Goal: Task Accomplishment & Management: Use online tool/utility

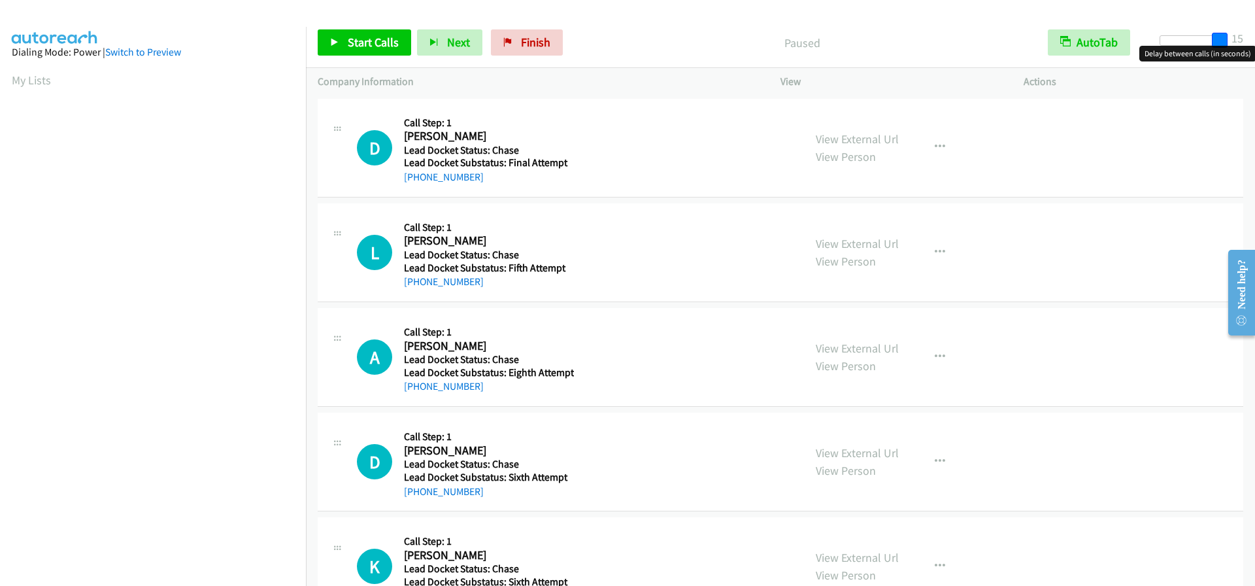
drag, startPoint x: 1165, startPoint y: 38, endPoint x: 1227, endPoint y: 33, distance: 62.3
click at [1227, 33] on span at bounding box center [1220, 41] width 16 height 16
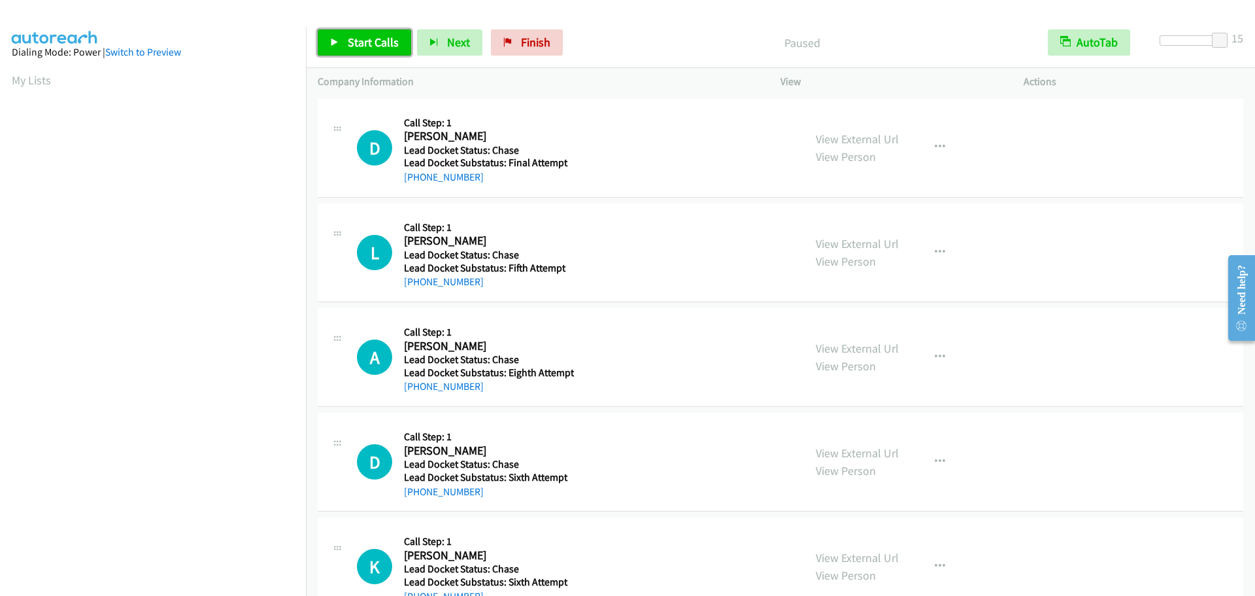
click at [374, 37] on span "Start Calls" at bounding box center [373, 42] width 51 height 15
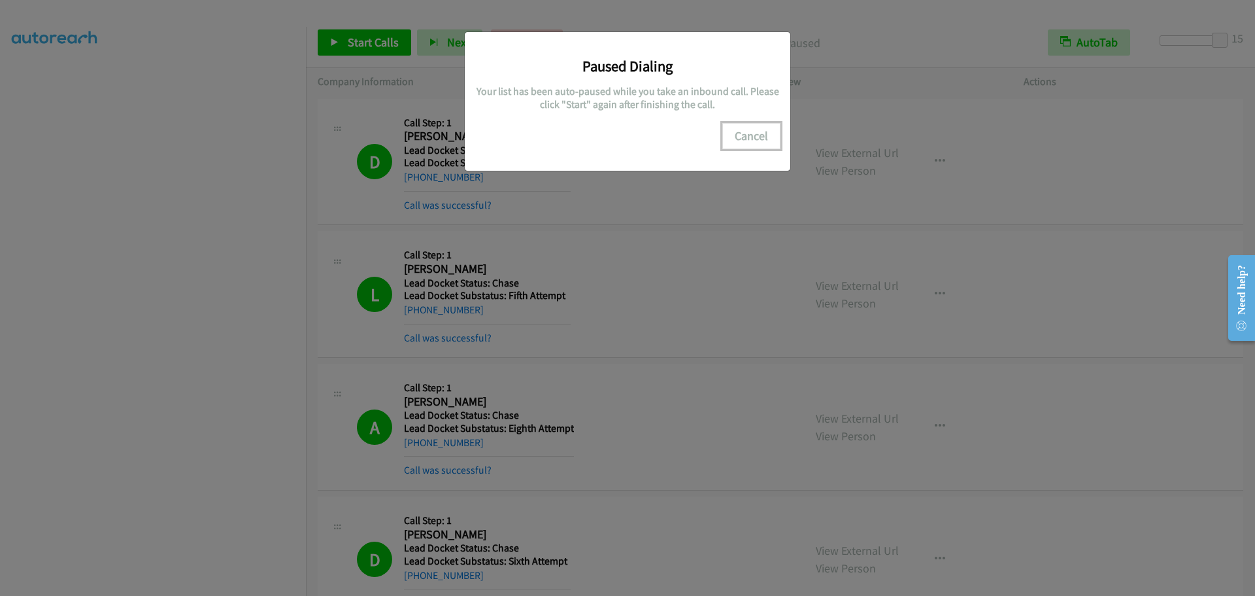
click at [743, 140] on button "Cancel" at bounding box center [751, 136] width 58 height 26
click at [748, 139] on button "Cancel" at bounding box center [751, 136] width 58 height 26
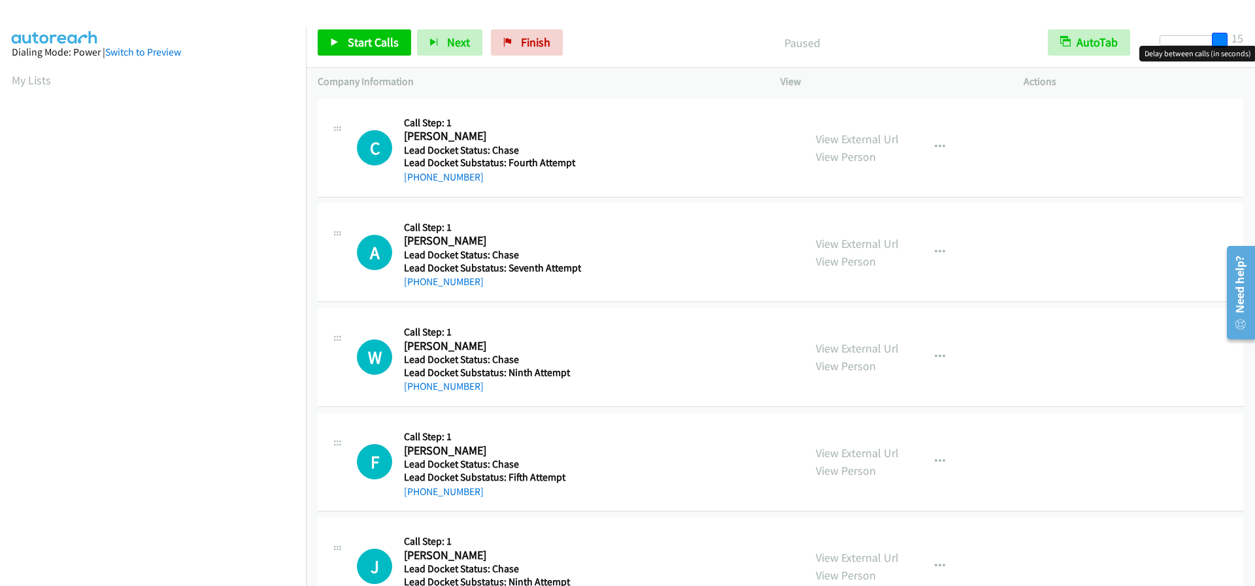
drag, startPoint x: 1161, startPoint y: 42, endPoint x: 1260, endPoint y: 36, distance: 99.6
click at [1255, 36] on html "Start Calls Pause Next Finish Paused AutoTab AutoTab 15 Company Information Inf…" at bounding box center [627, 31] width 1255 height 62
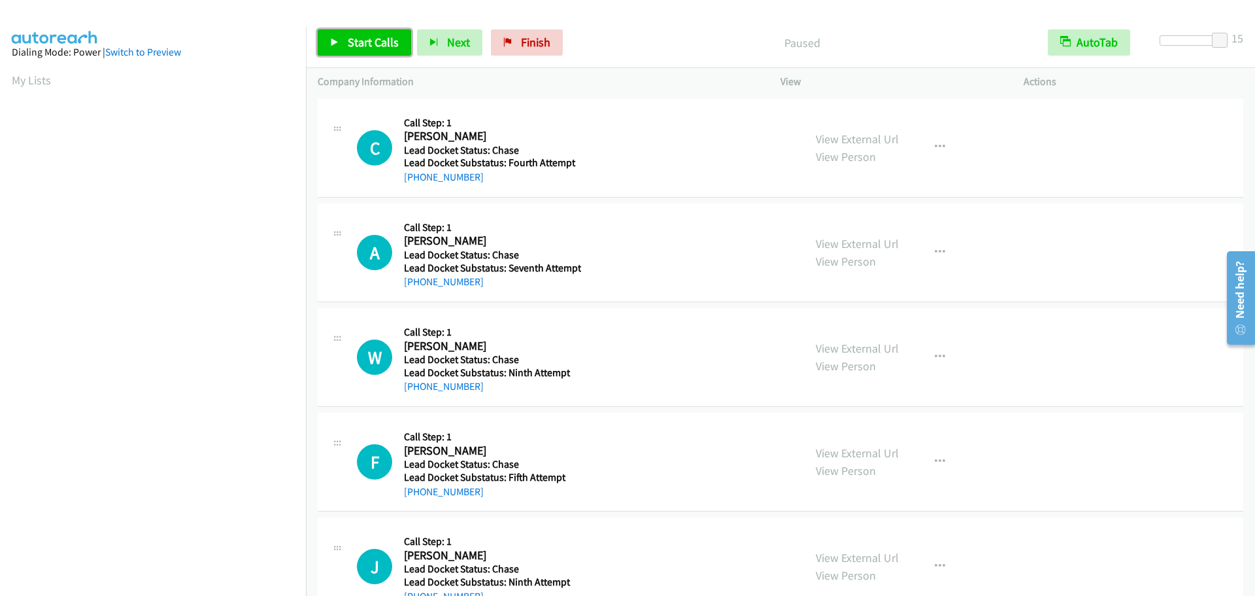
click at [381, 48] on span "Start Calls" at bounding box center [373, 42] width 51 height 15
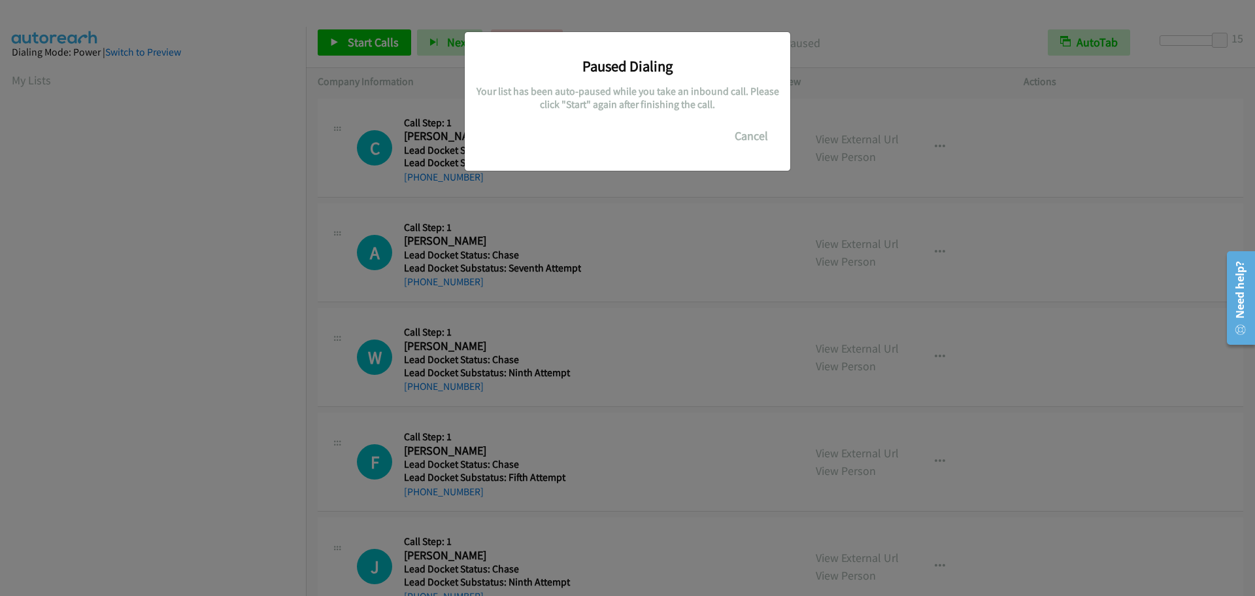
scroll to position [138, 0]
click at [758, 141] on button "Cancel" at bounding box center [751, 136] width 58 height 26
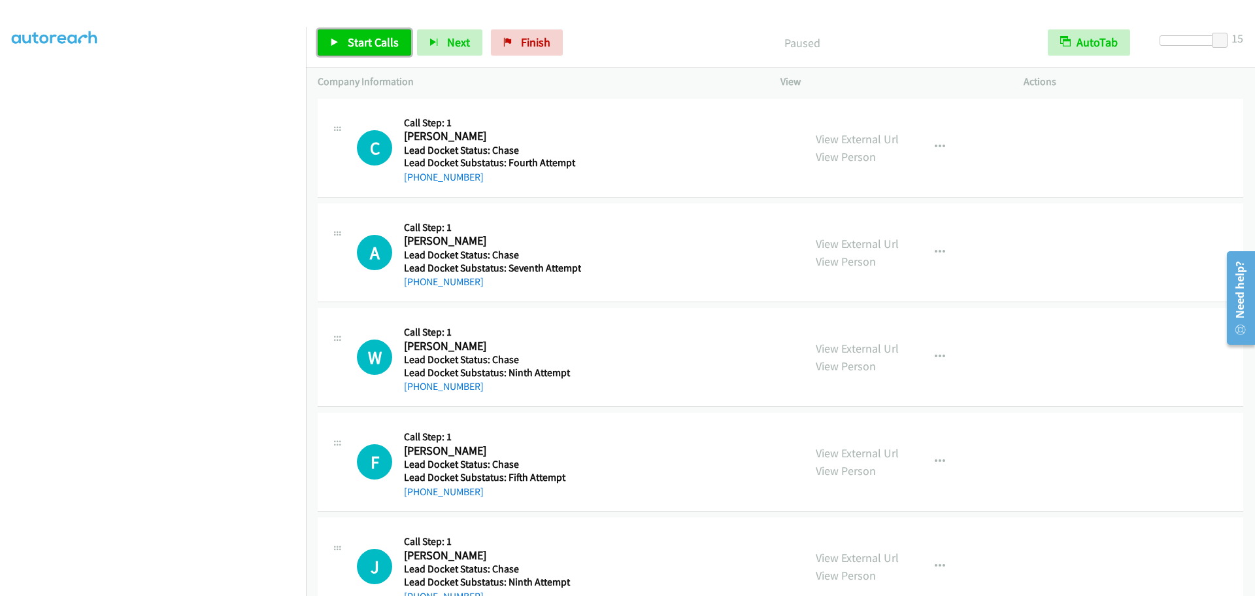
click at [396, 47] on span "Start Calls" at bounding box center [373, 42] width 51 height 15
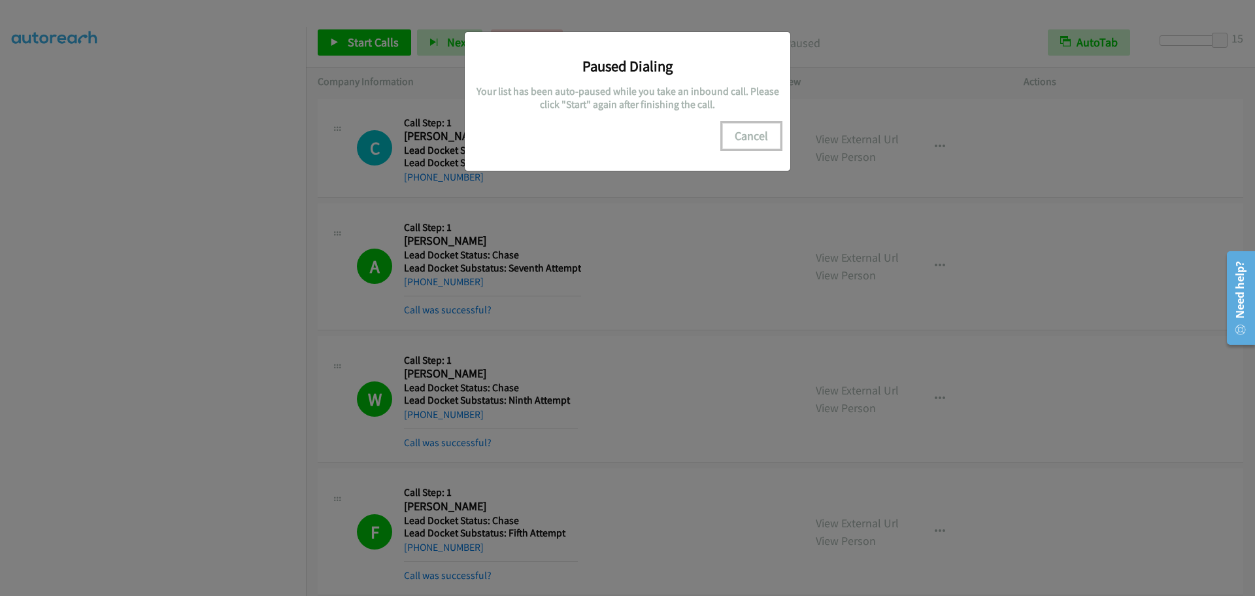
click at [764, 139] on button "Cancel" at bounding box center [751, 136] width 58 height 26
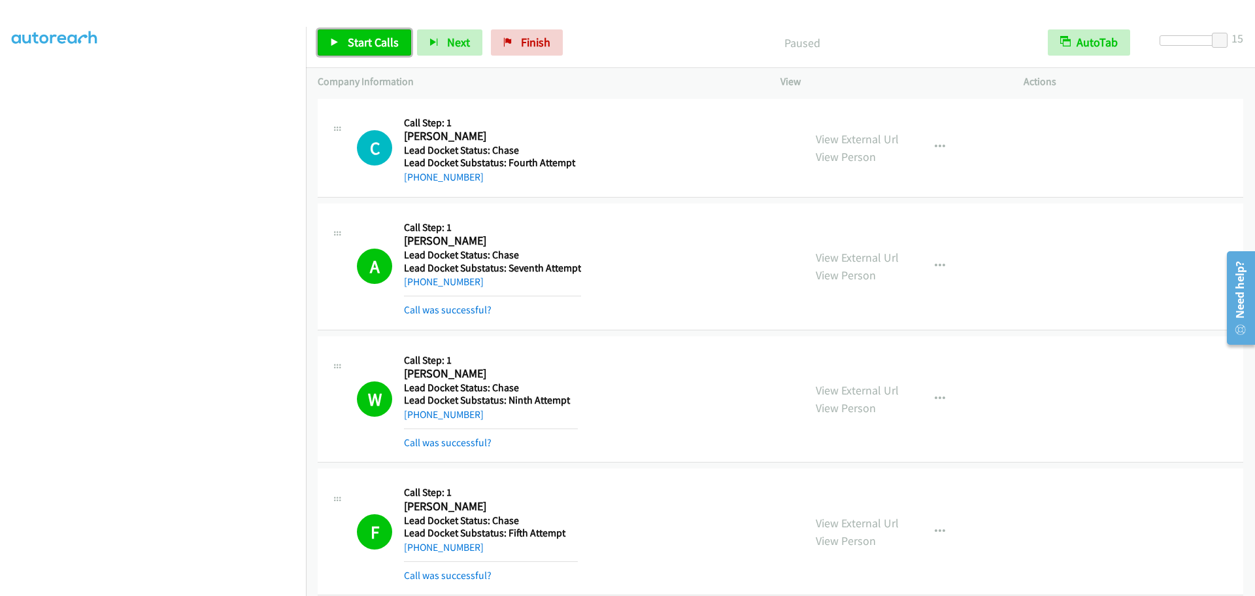
click at [346, 40] on link "Start Calls" at bounding box center [364, 42] width 93 height 26
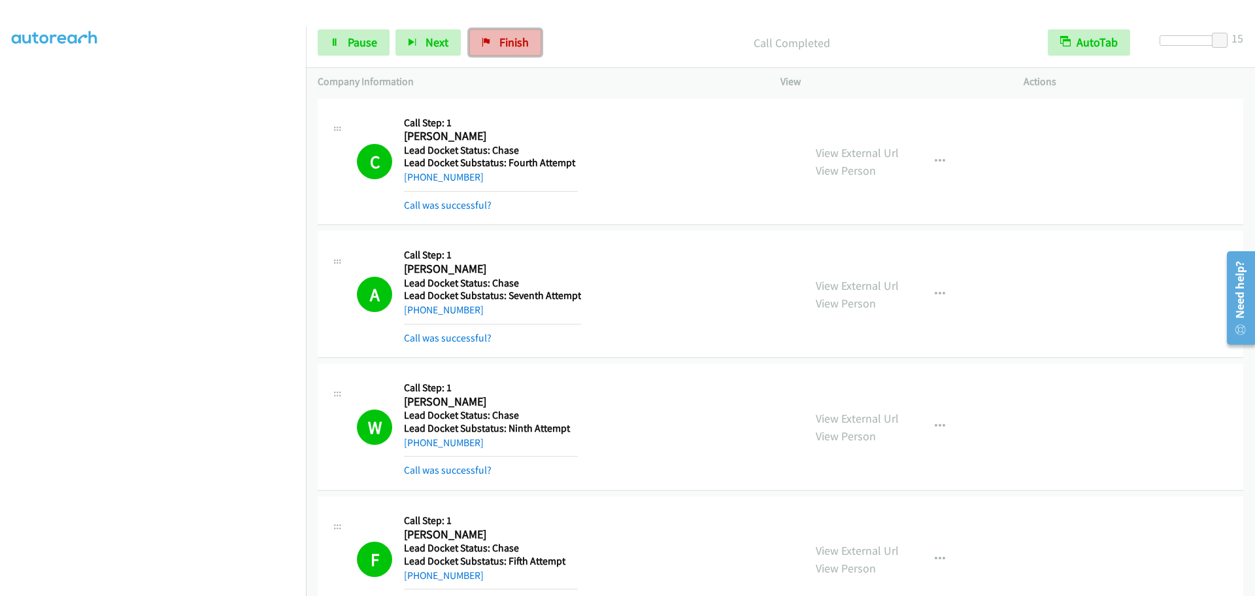
click at [500, 46] on span "Finish" at bounding box center [513, 42] width 29 height 15
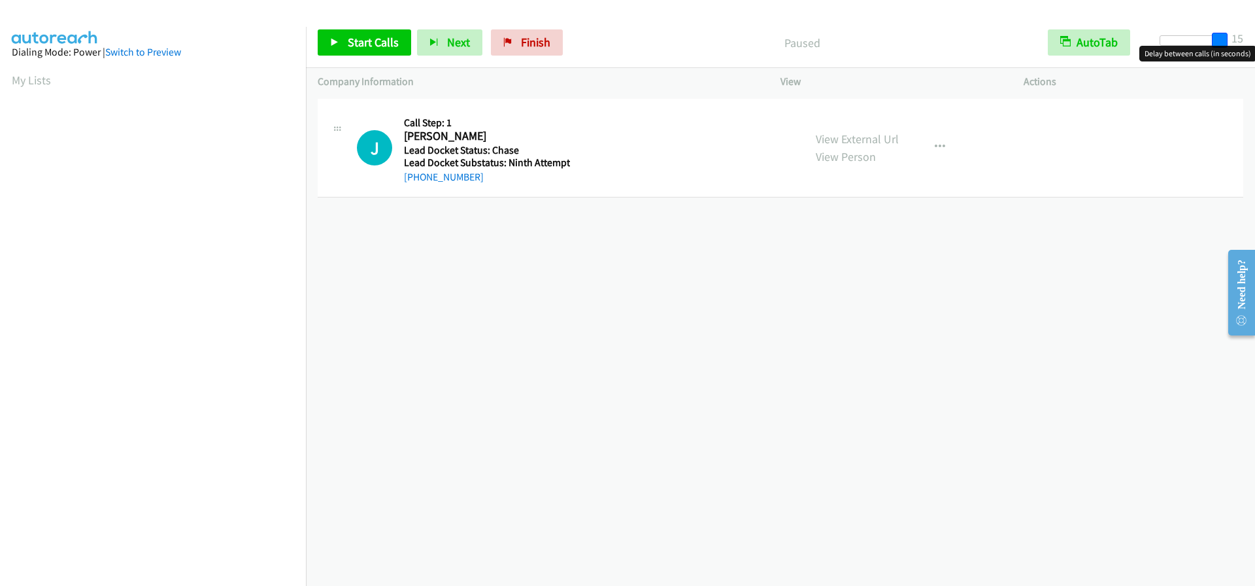
drag, startPoint x: 1165, startPoint y: 39, endPoint x: 1252, endPoint y: 42, distance: 87.0
click at [1252, 42] on div "Start Calls Pause Next Finish Paused AutoTab AutoTab 15" at bounding box center [780, 43] width 949 height 50
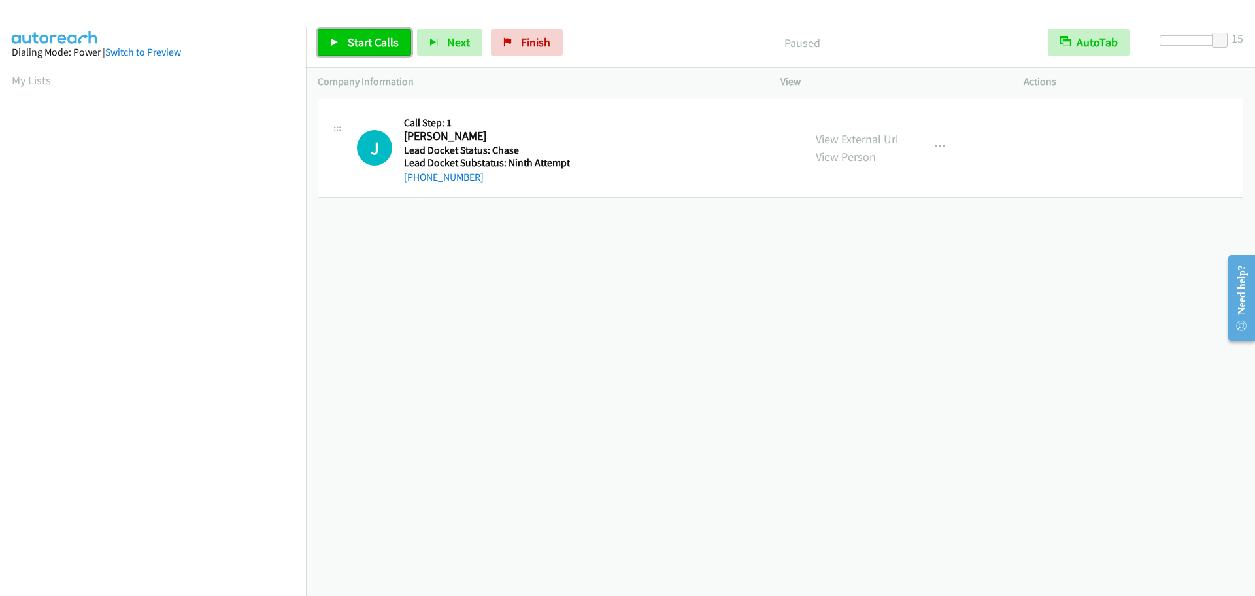
click at [379, 54] on link "Start Calls" at bounding box center [364, 42] width 93 height 26
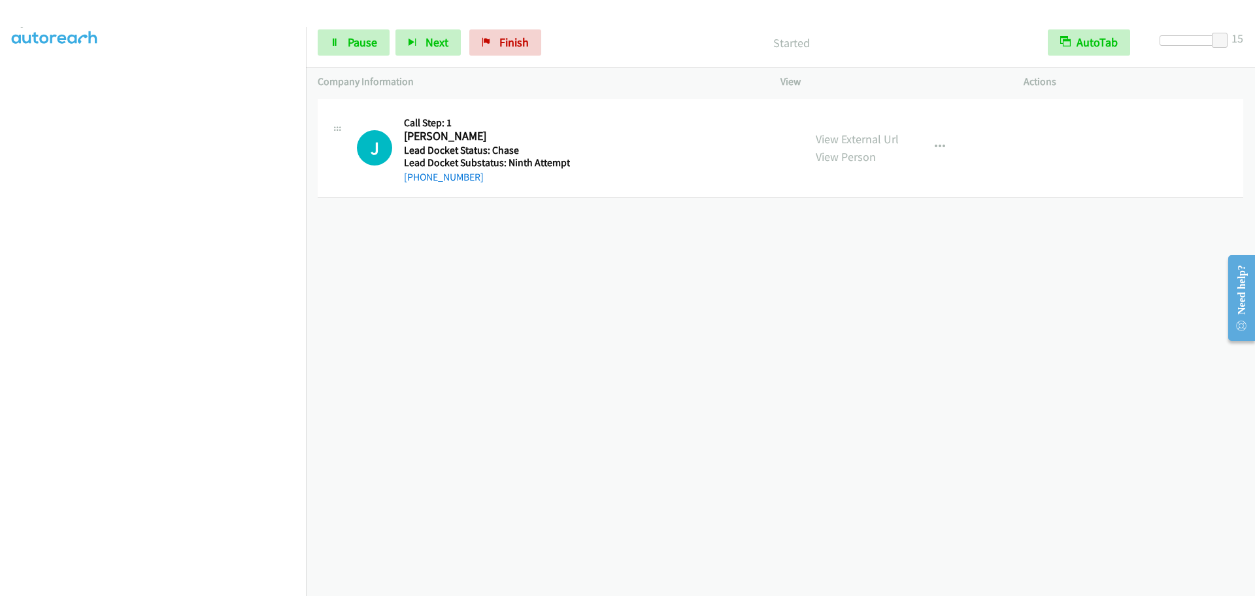
scroll to position [137, 0]
